Goal: Entertainment & Leisure: Consume media (video, audio)

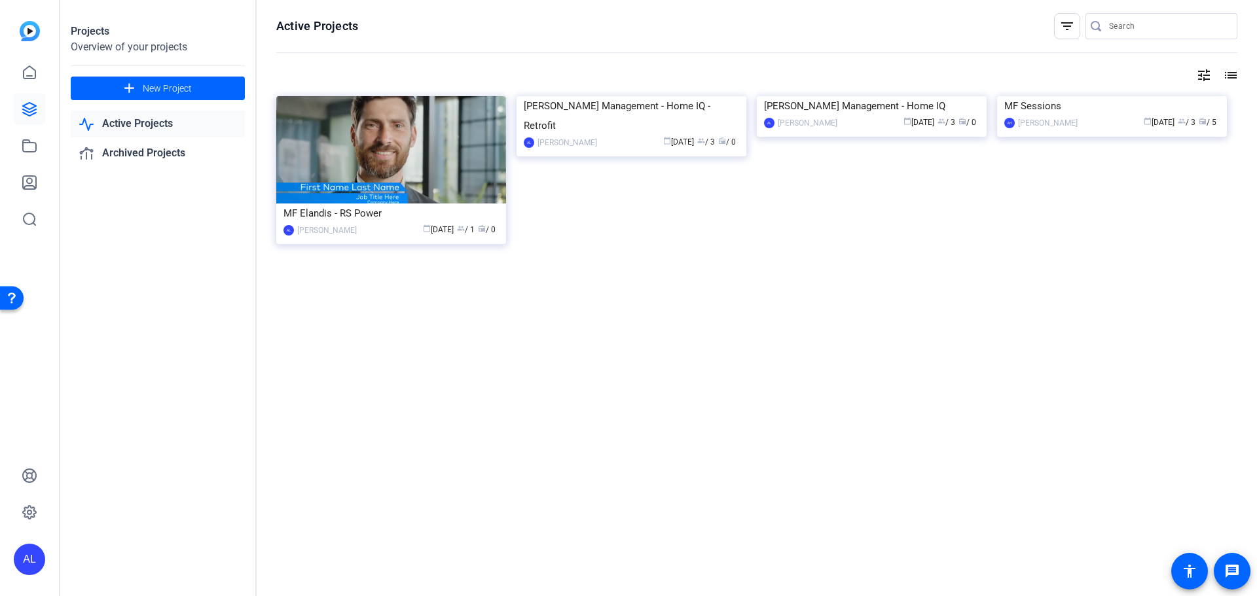
click at [697, 96] on img at bounding box center [632, 96] width 230 height 0
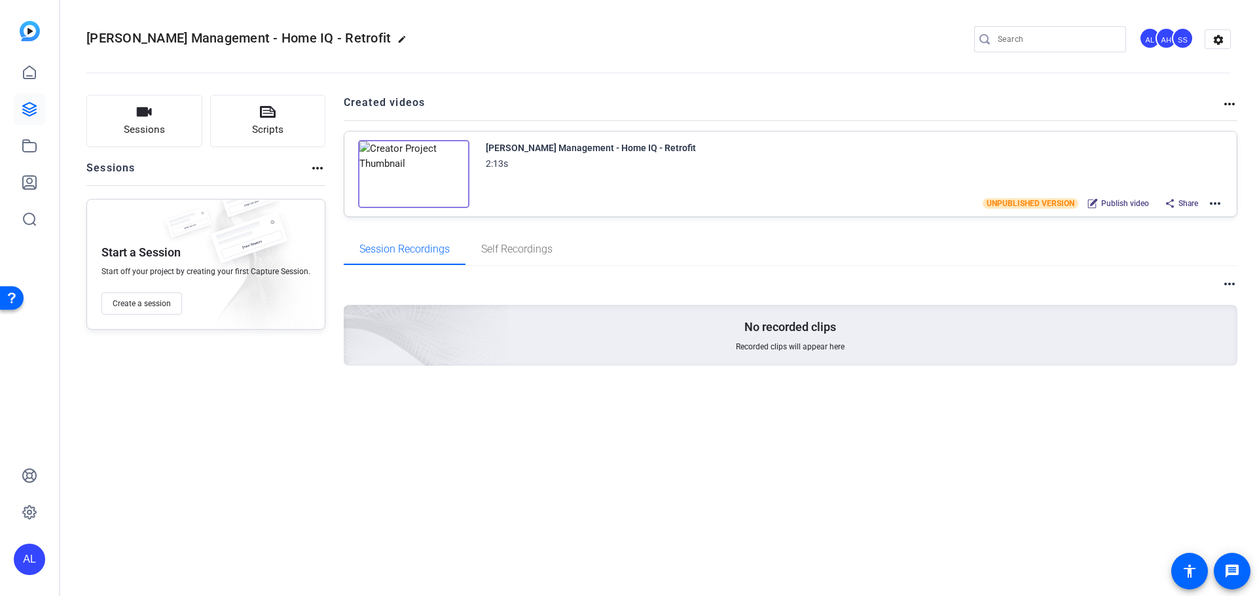
click at [404, 170] on img at bounding box center [413, 174] width 111 height 68
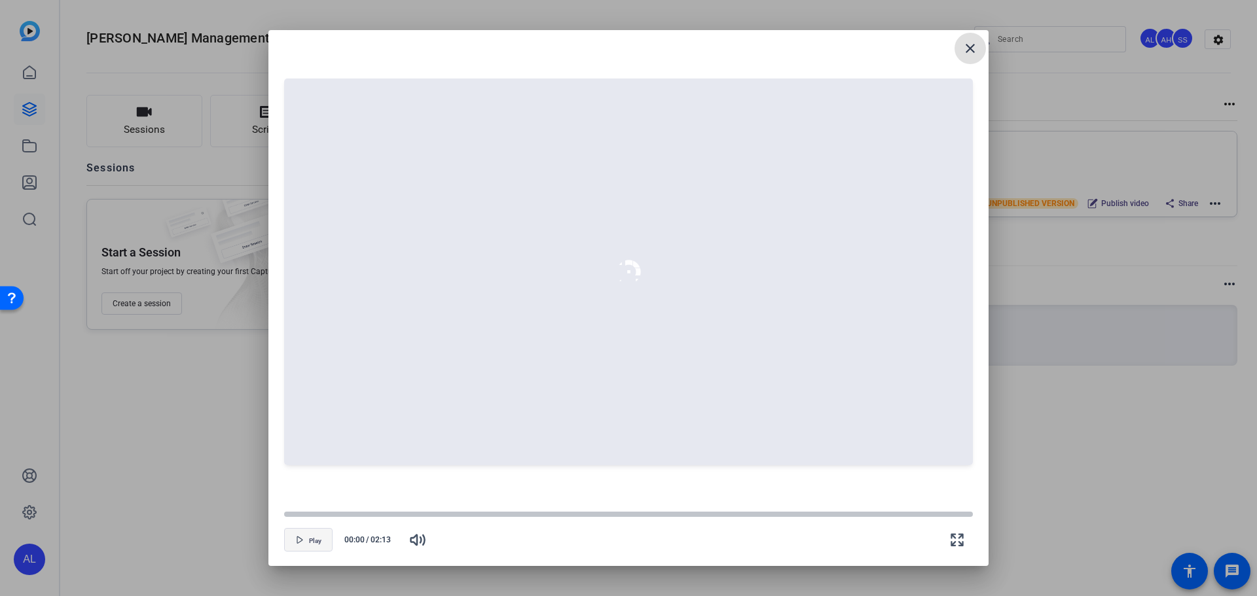
click at [317, 537] on span "Play" at bounding box center [315, 541] width 12 height 8
click at [319, 544] on span "Play" at bounding box center [315, 541] width 12 height 8
click at [299, 511] on div at bounding box center [628, 514] width 689 height 7
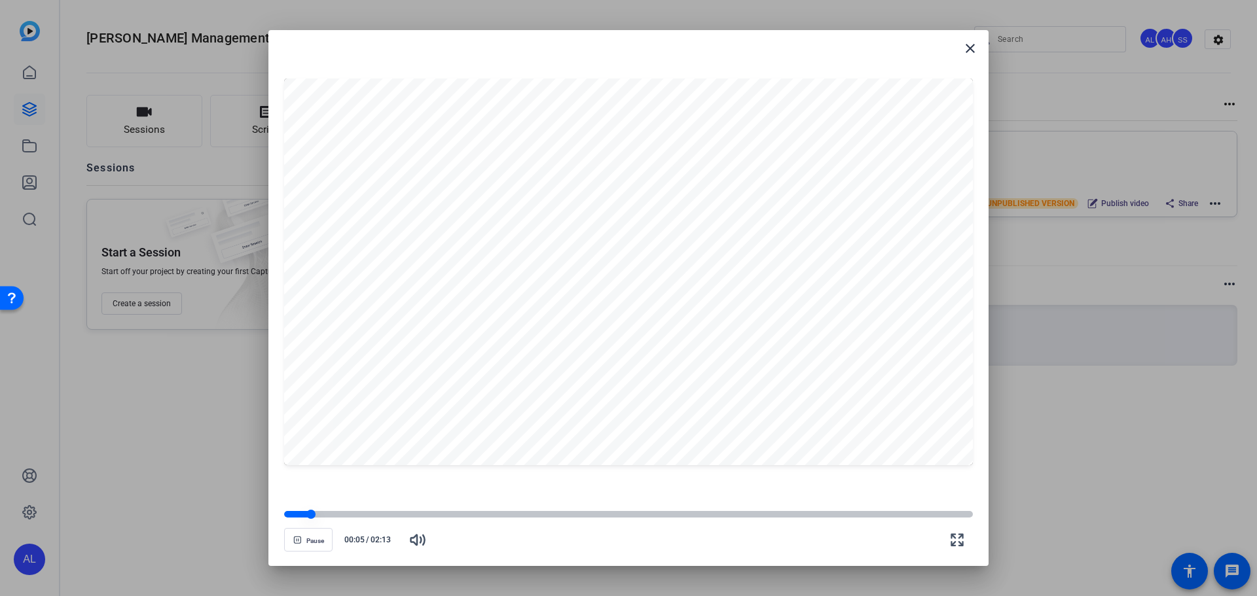
click at [321, 513] on div at bounding box center [628, 514] width 689 height 7
click at [329, 514] on div at bounding box center [323, 514] width 9 height 9
click at [342, 512] on div at bounding box center [628, 514] width 689 height 7
click at [361, 515] on div at bounding box center [628, 514] width 689 height 7
click at [386, 512] on div at bounding box center [628, 514] width 689 height 7
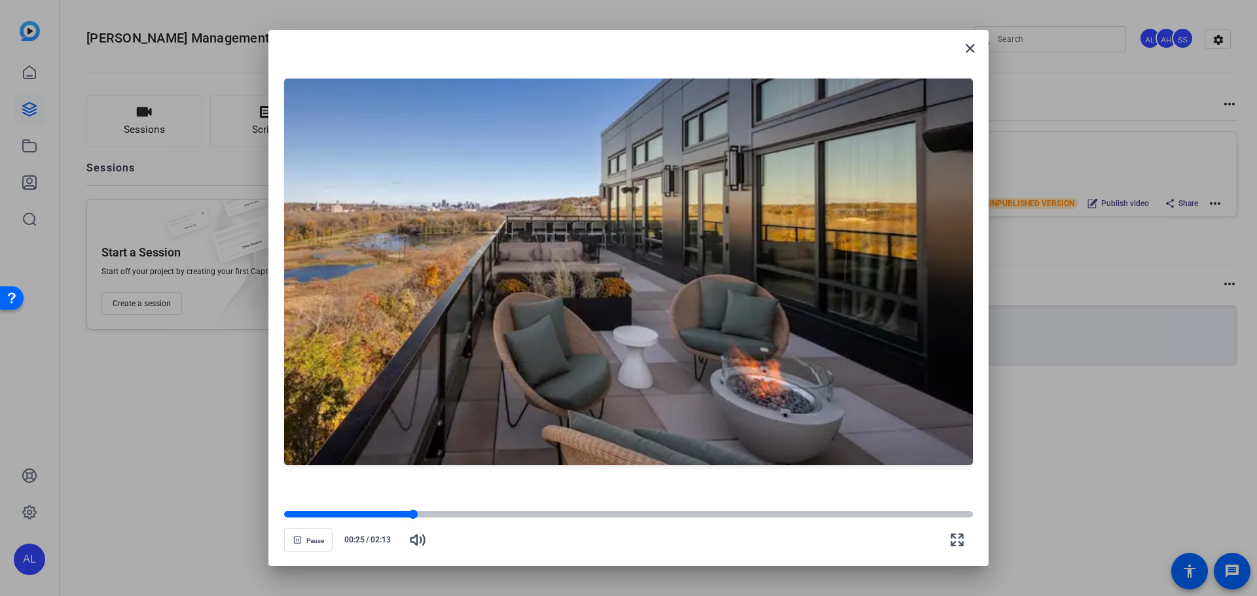
click at [431, 512] on div at bounding box center [628, 514] width 689 height 7
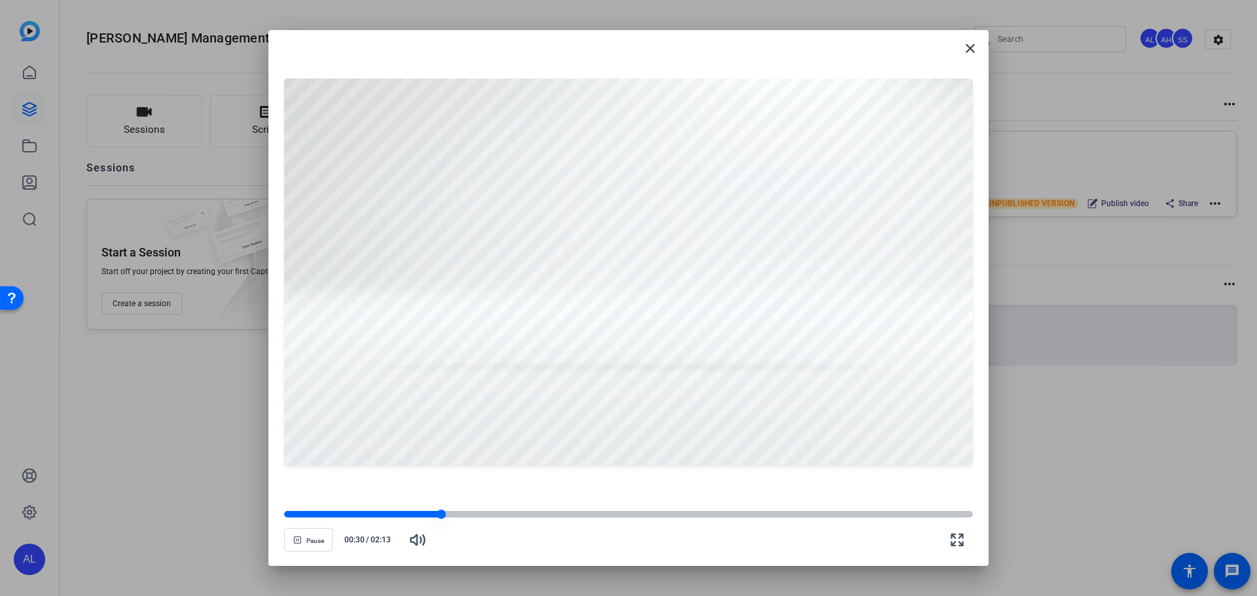
click at [429, 513] on div at bounding box center [362, 514] width 157 height 7
click at [421, 515] on div at bounding box center [359, 514] width 150 height 7
click at [321, 541] on span "Pause" at bounding box center [315, 541] width 18 height 8
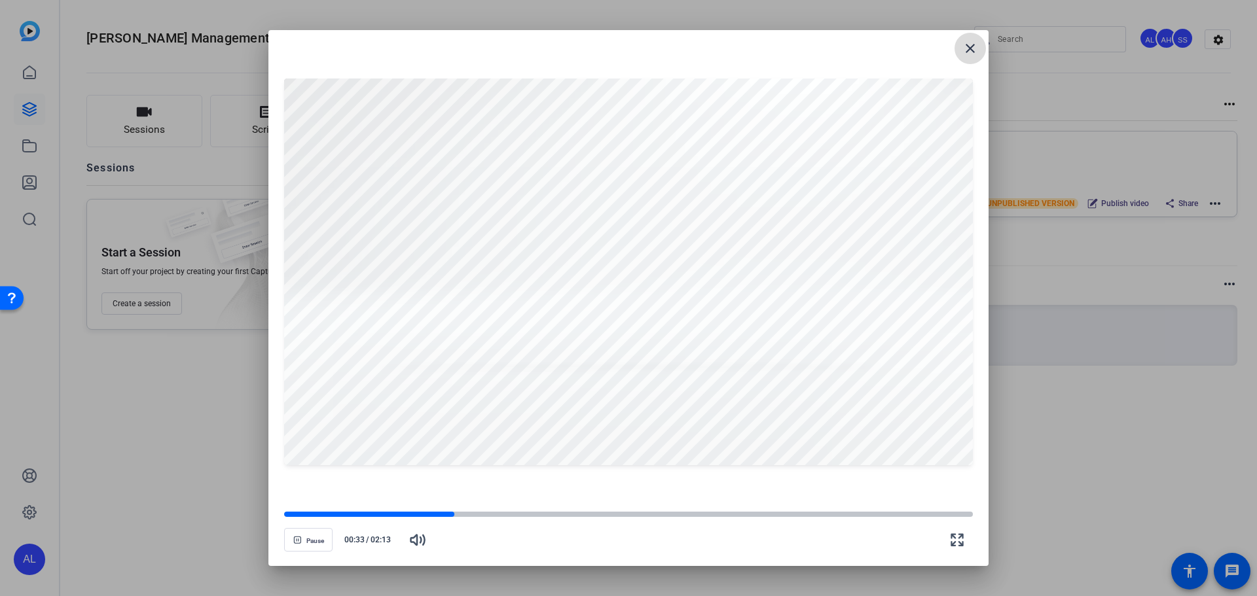
click at [965, 46] on mat-icon "close" at bounding box center [970, 49] width 16 height 16
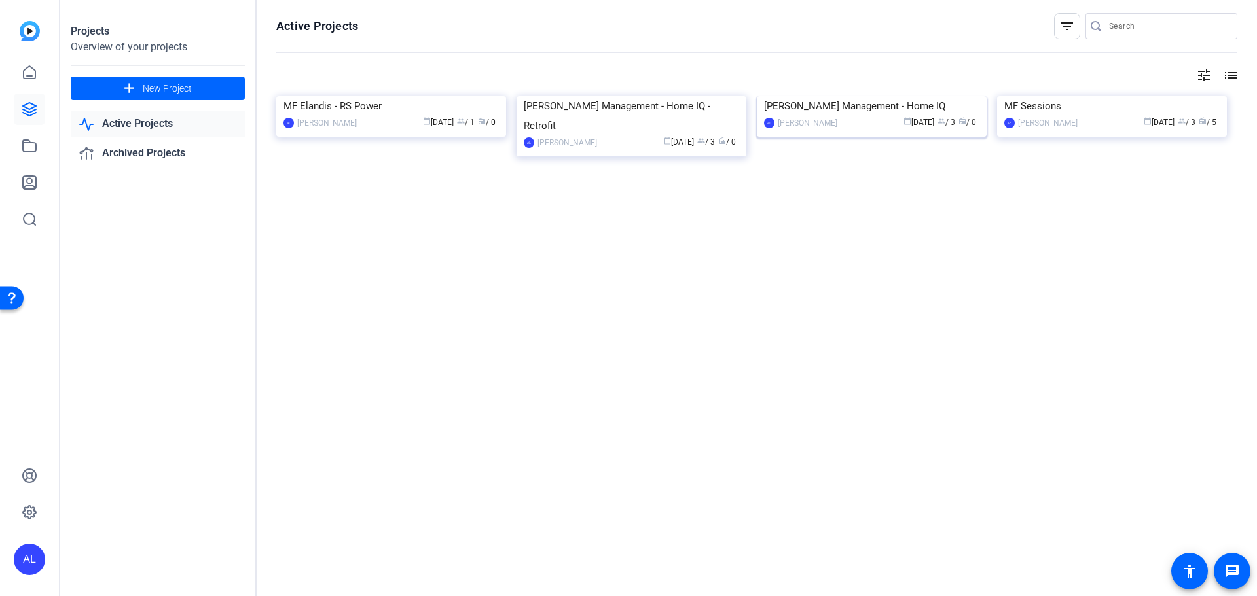
click at [911, 96] on img at bounding box center [872, 96] width 230 height 0
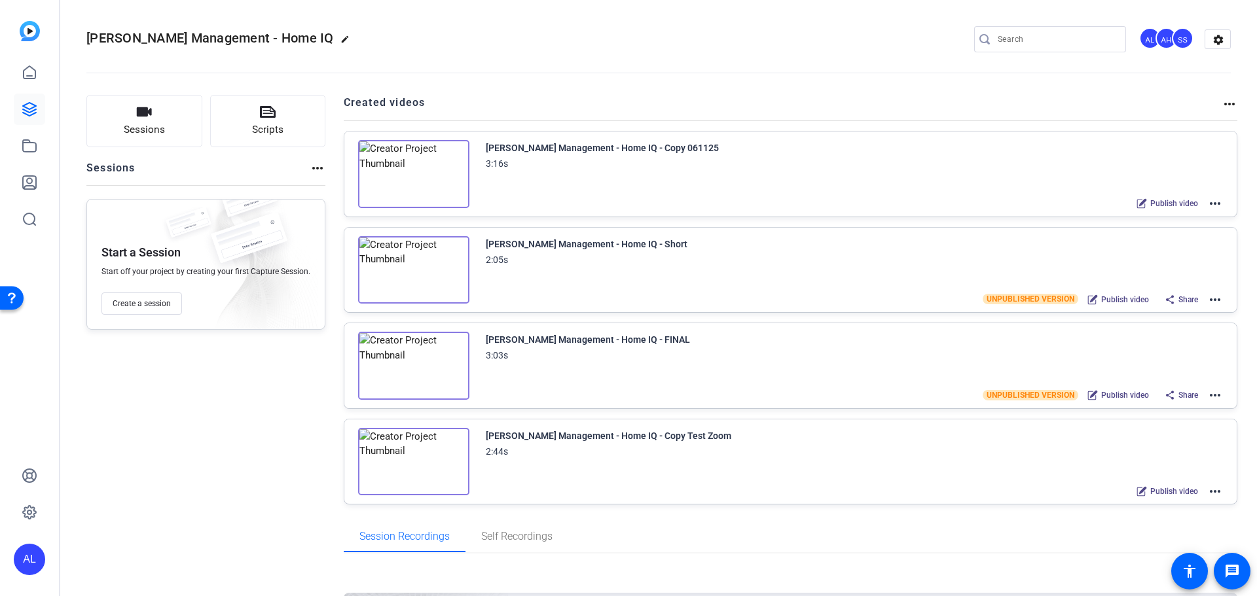
click at [429, 385] on img at bounding box center [413, 366] width 111 height 68
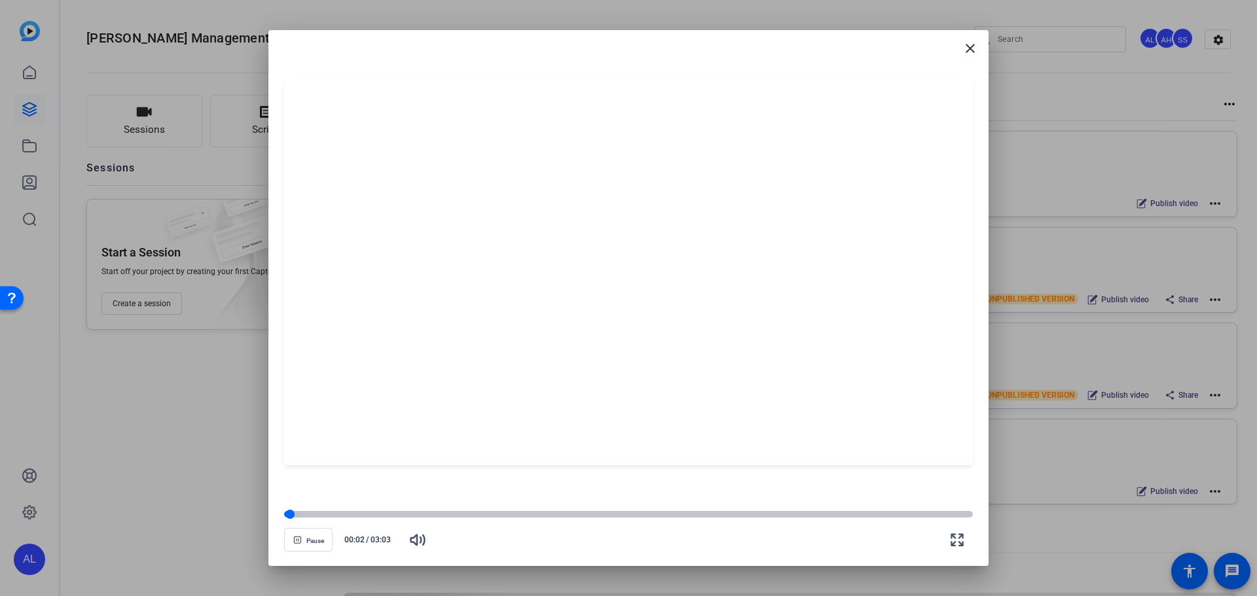
click at [335, 515] on div at bounding box center [628, 514] width 689 height 7
click at [369, 513] on div at bounding box center [628, 514] width 689 height 7
click at [391, 516] on div at bounding box center [628, 514] width 689 height 7
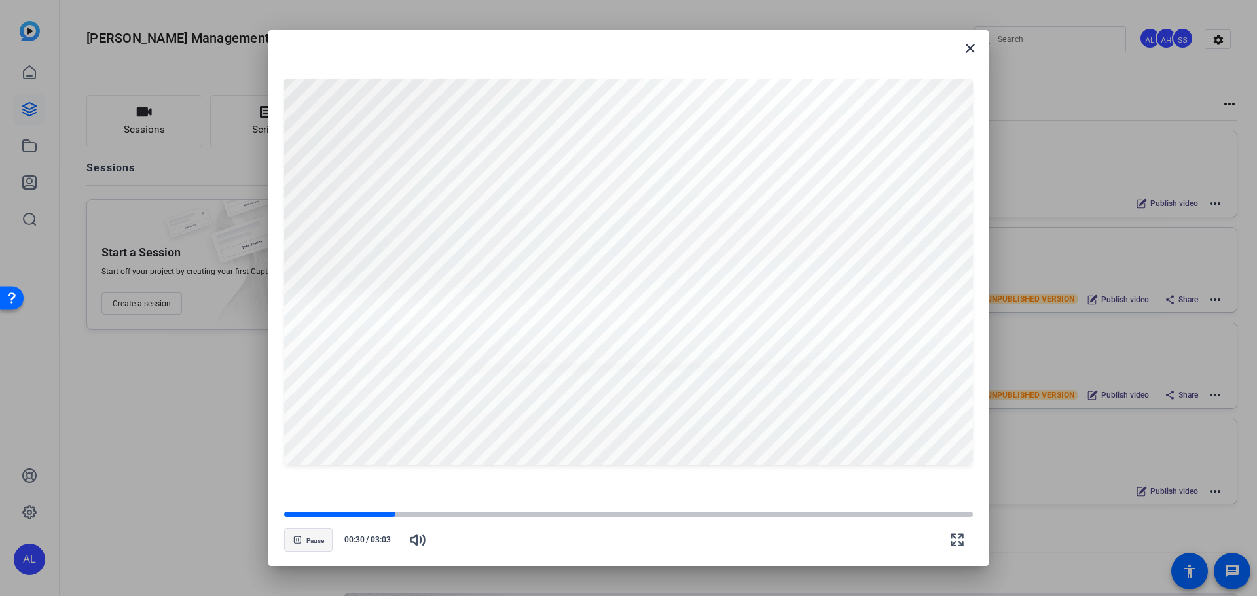
click at [318, 539] on span "Pause" at bounding box center [315, 541] width 18 height 8
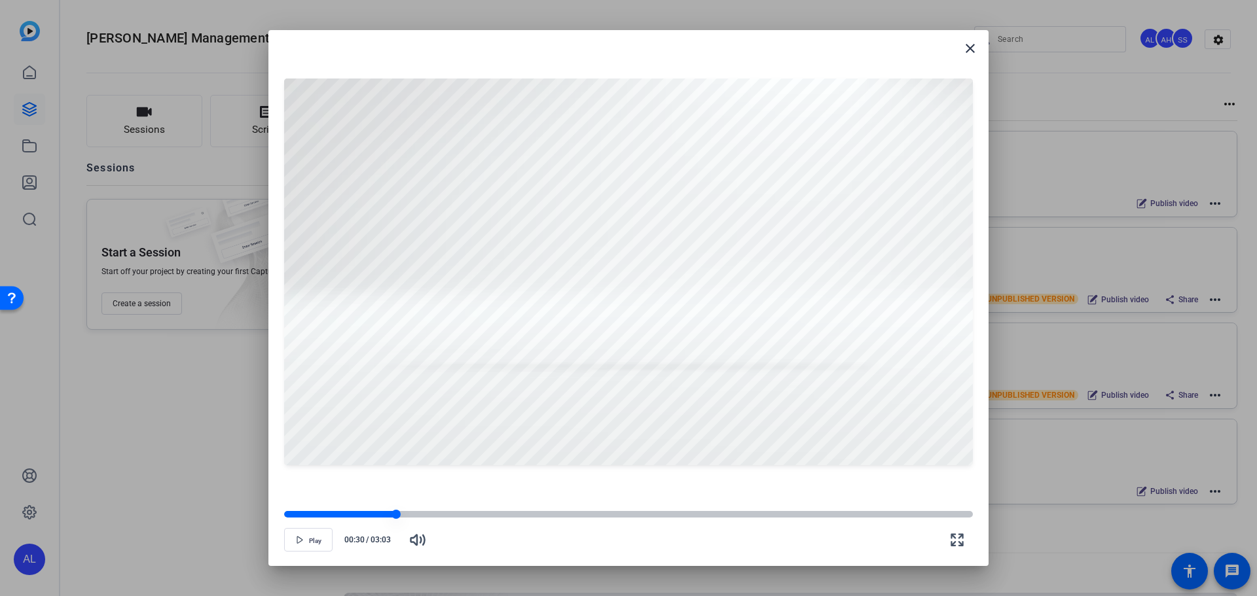
click at [380, 517] on div at bounding box center [340, 514] width 112 height 7
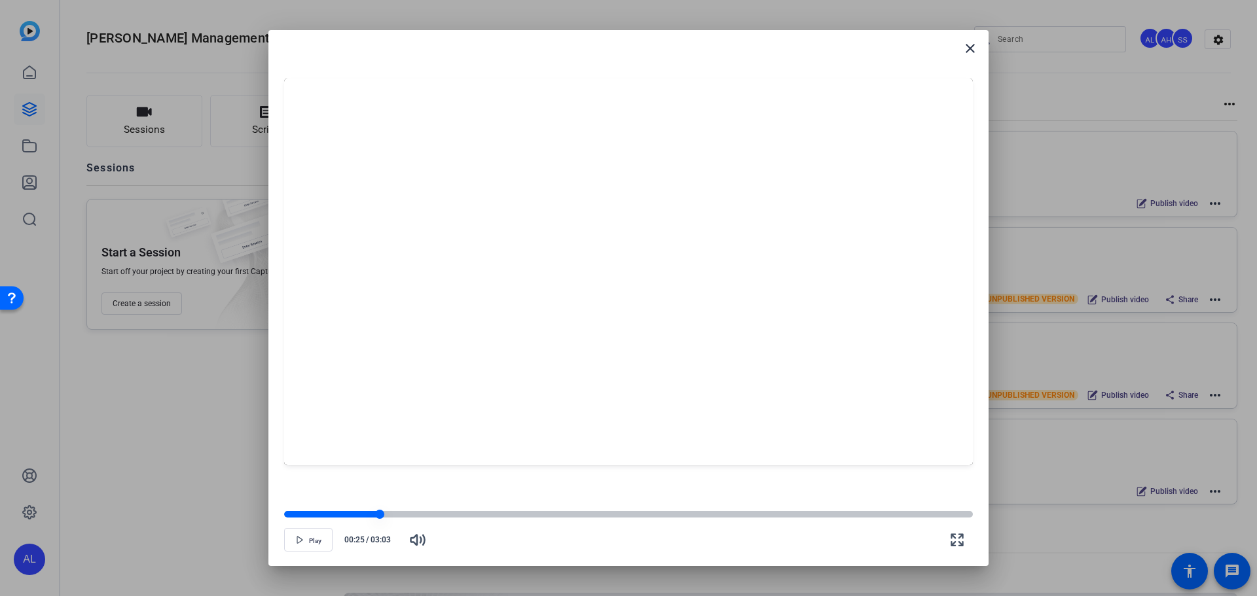
click at [371, 515] on div at bounding box center [332, 514] width 96 height 7
click at [367, 515] on div at bounding box center [370, 514] width 9 height 9
click at [361, 517] on div at bounding box center [325, 514] width 83 height 7
click at [376, 514] on div at bounding box center [628, 514] width 689 height 7
click at [390, 516] on div at bounding box center [628, 514] width 689 height 7
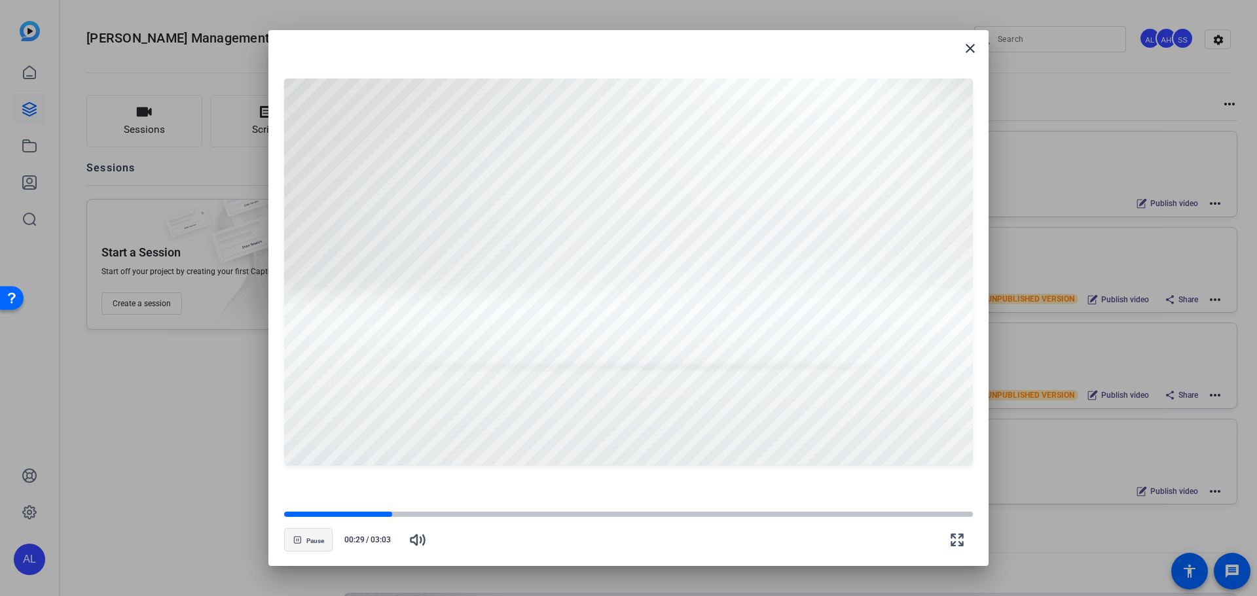
click at [318, 537] on span "Pause" at bounding box center [315, 541] width 18 height 8
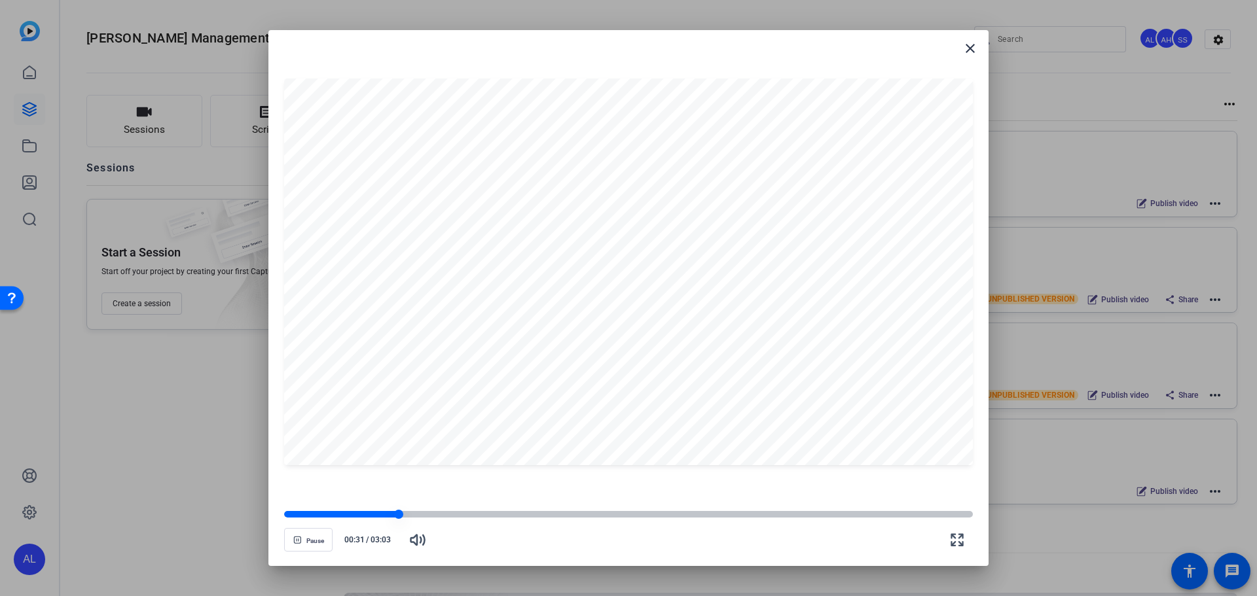
click at [386, 518] on div at bounding box center [628, 514] width 689 height 9
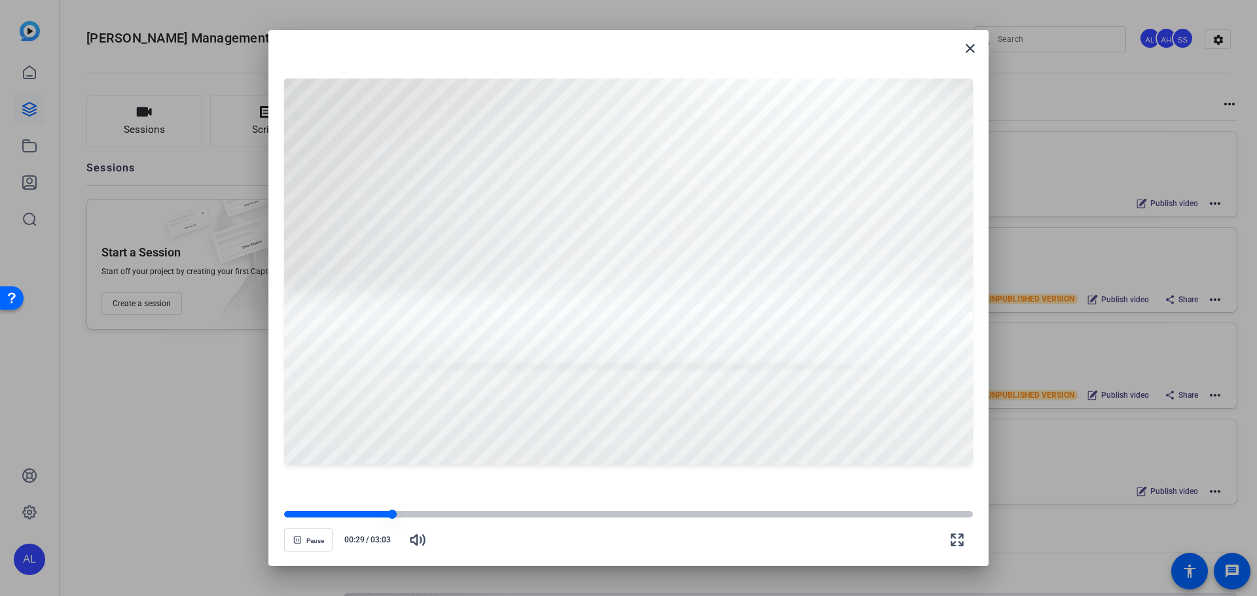
click at [377, 514] on div at bounding box center [338, 514] width 108 height 7
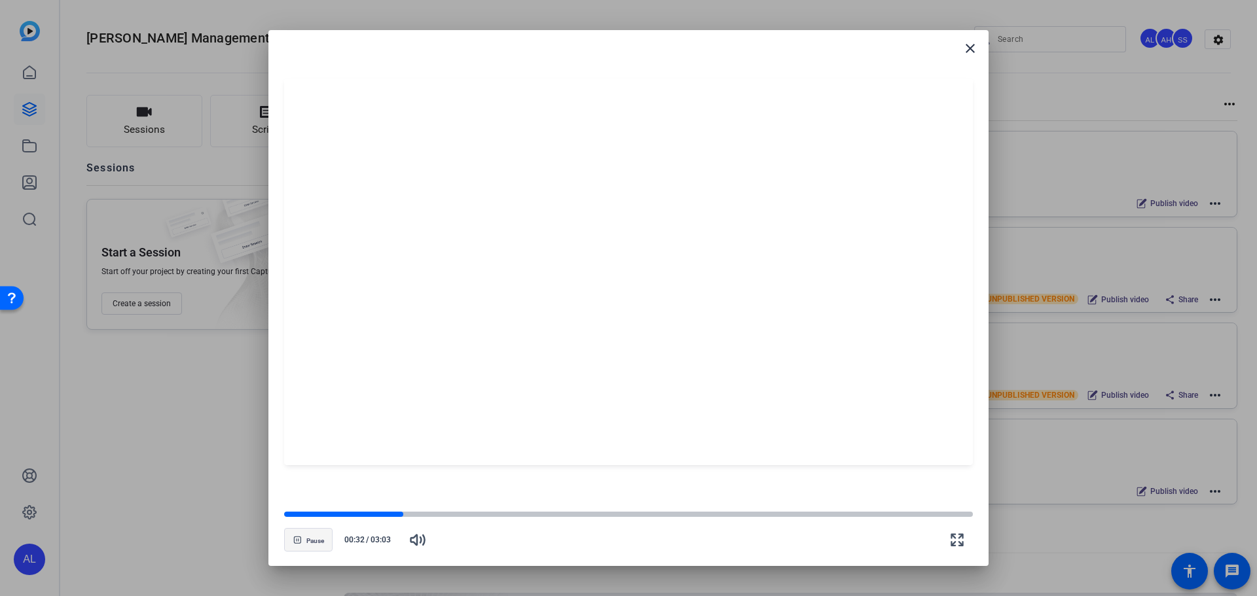
click at [324, 545] on span "button" at bounding box center [308, 539] width 47 height 31
click at [383, 515] on div at bounding box center [353, 514] width 139 height 7
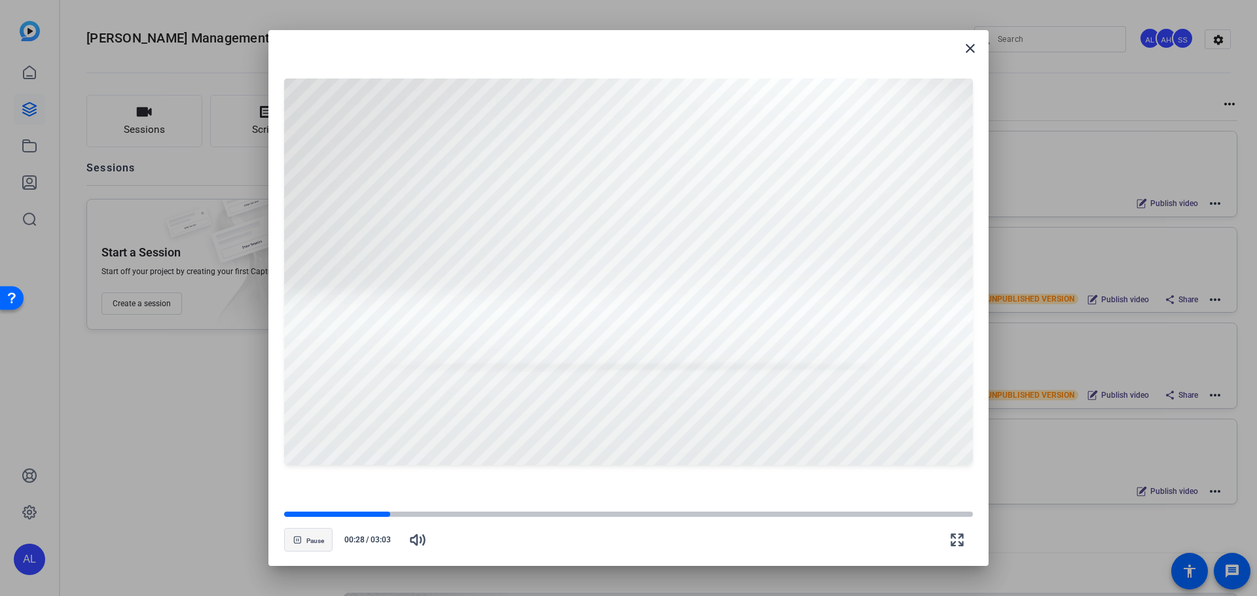
click at [327, 545] on span "button" at bounding box center [308, 539] width 47 height 31
click at [971, 47] on mat-icon "close" at bounding box center [970, 49] width 16 height 16
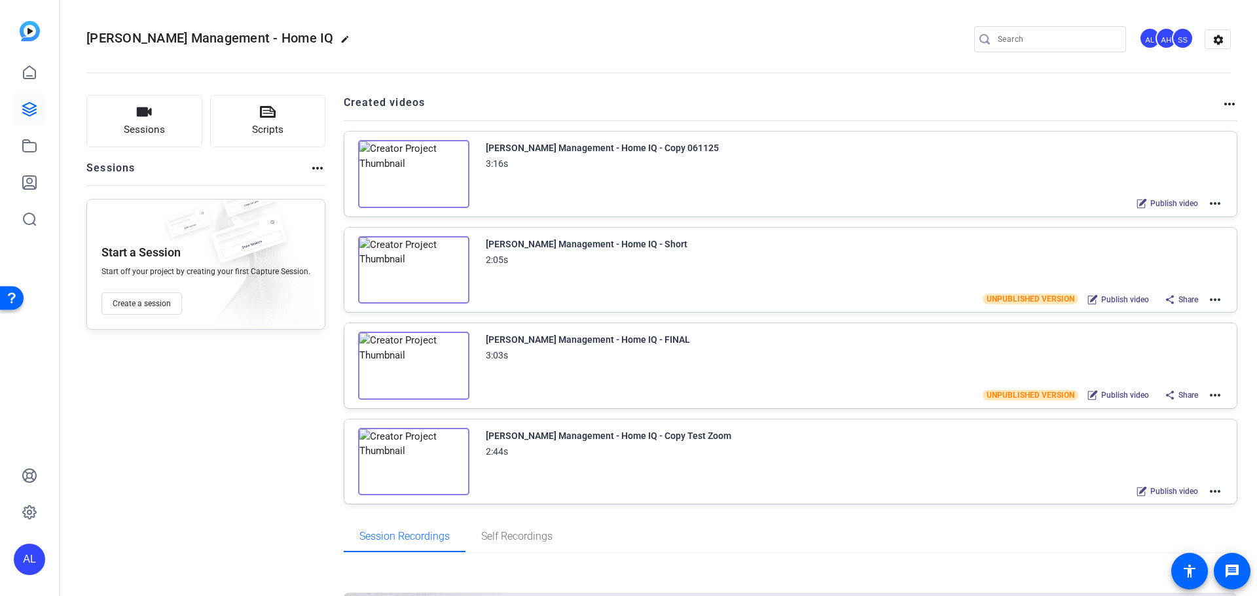
click at [401, 363] on img at bounding box center [413, 366] width 111 height 68
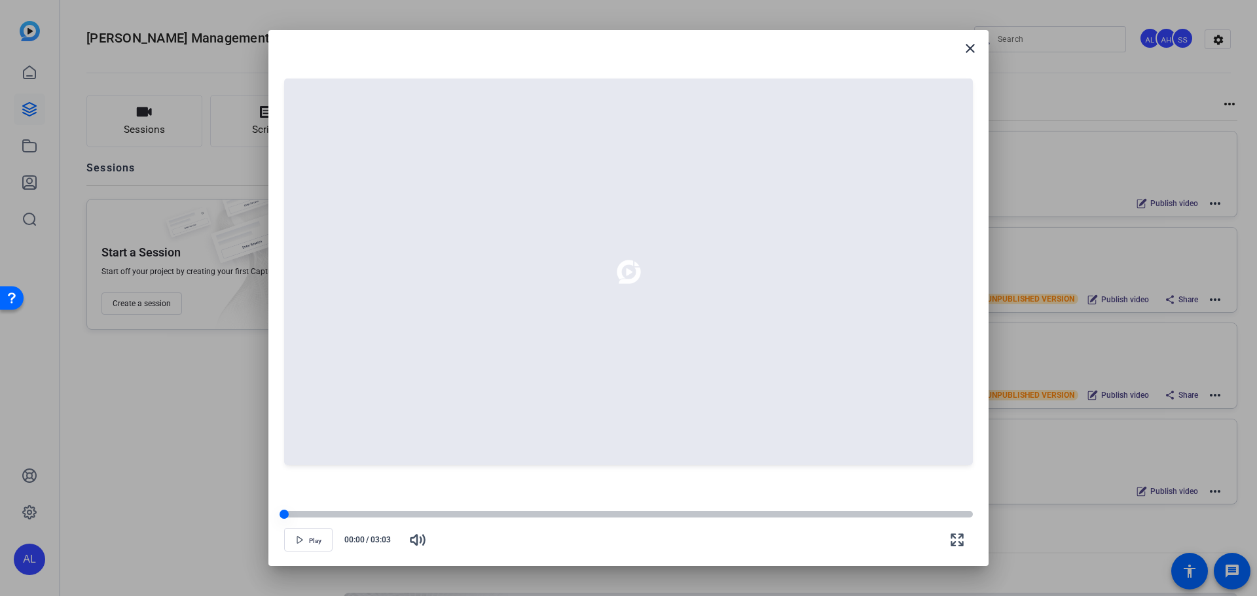
click at [476, 517] on div at bounding box center [628, 514] width 689 height 7
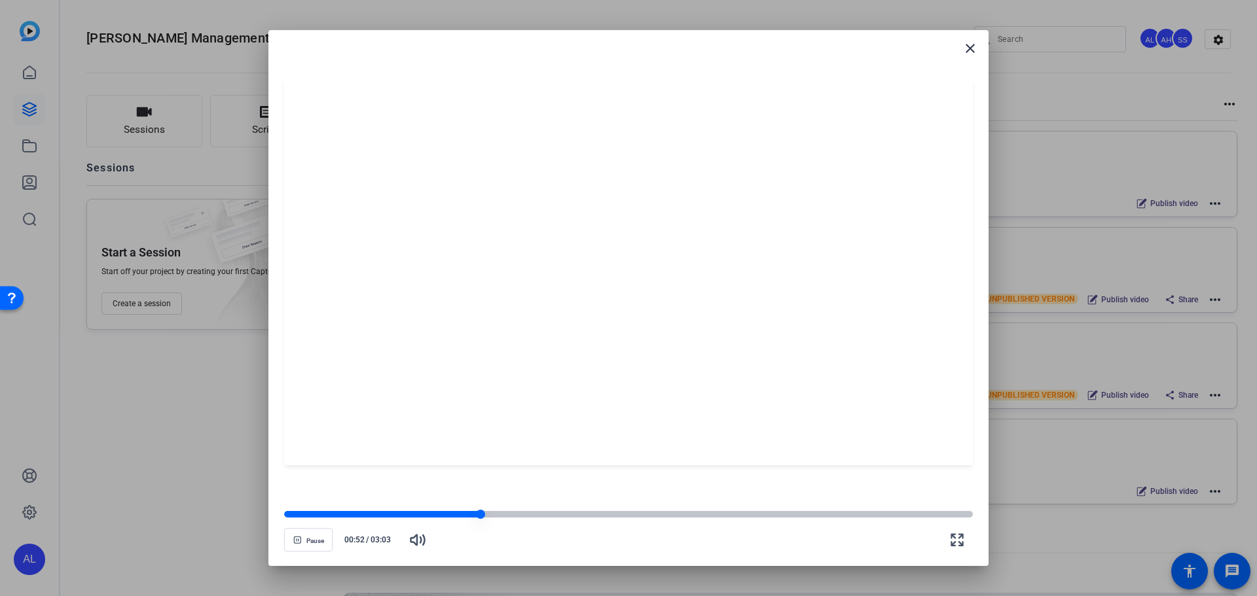
click at [506, 516] on div at bounding box center [628, 514] width 689 height 7
click at [518, 514] on div at bounding box center [628, 514] width 689 height 7
click at [534, 516] on div at bounding box center [628, 514] width 689 height 7
click at [549, 515] on div at bounding box center [628, 514] width 689 height 7
click at [306, 539] on span "Pause" at bounding box center [315, 541] width 18 height 8
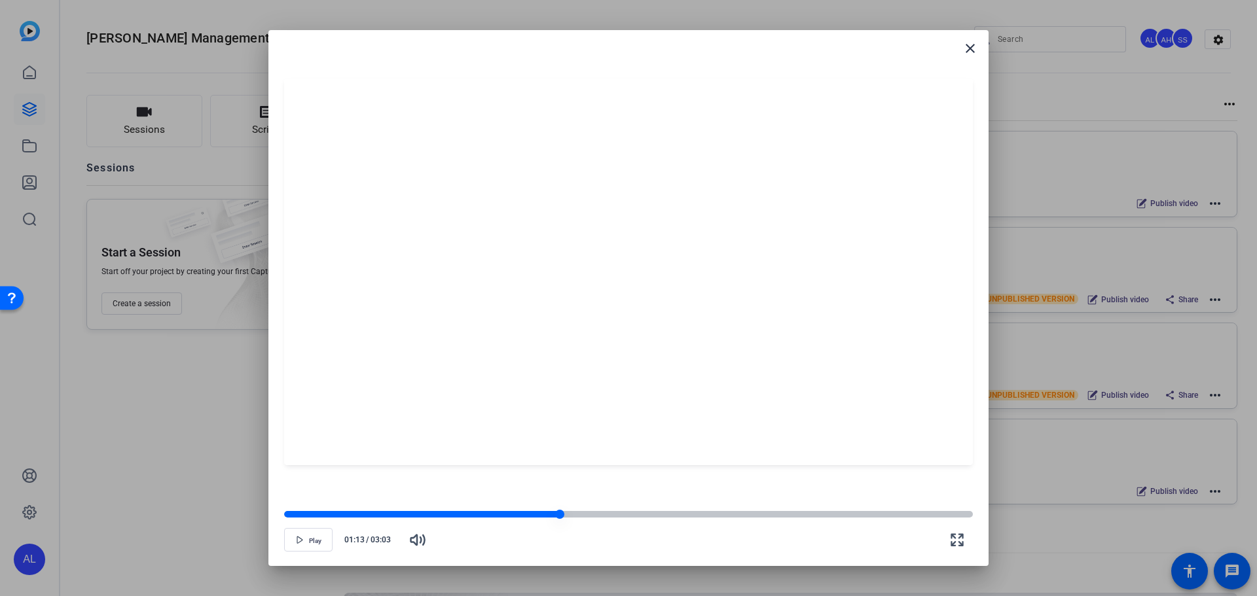
click at [570, 517] on div at bounding box center [628, 514] width 689 height 7
click at [300, 543] on icon "button" at bounding box center [300, 540] width 8 height 8
click at [604, 513] on div at bounding box center [628, 514] width 689 height 7
click at [620, 515] on div at bounding box center [628, 514] width 689 height 7
click at [646, 515] on div at bounding box center [628, 514] width 689 height 7
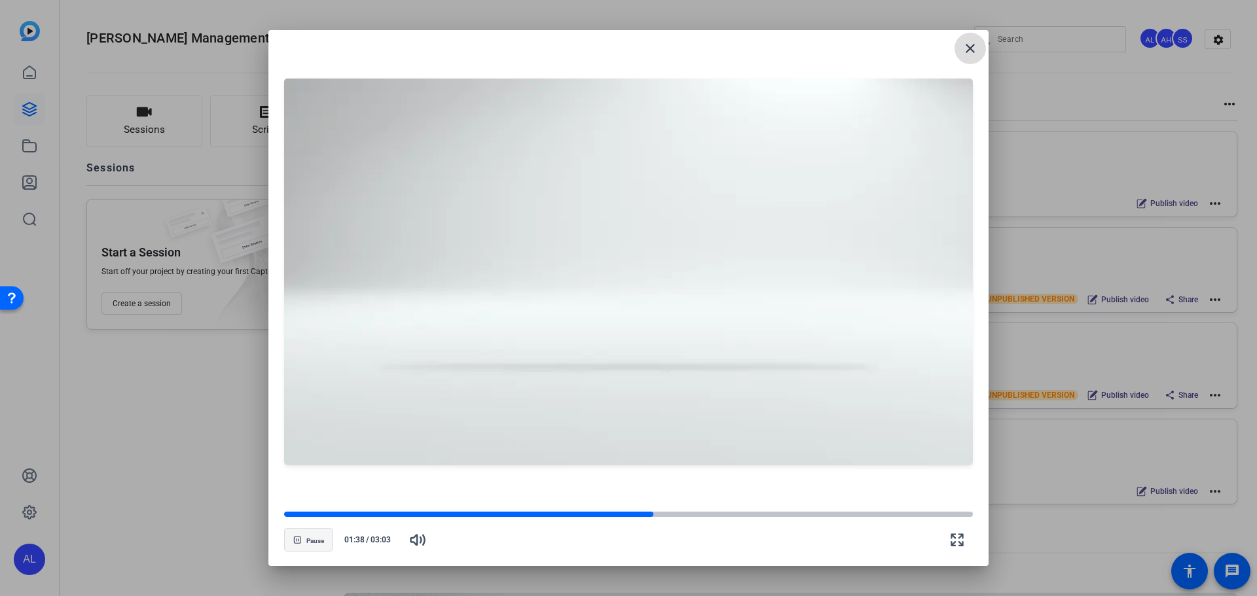
click at [960, 45] on span at bounding box center [970, 48] width 31 height 31
